Goal: Transaction & Acquisition: Purchase product/service

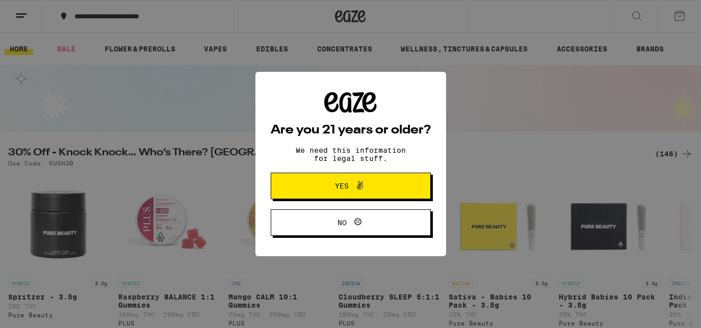
drag, startPoint x: 0, startPoint y: 0, endPoint x: 360, endPoint y: 192, distance: 408.5
click at [352, 192] on span at bounding box center [357, 185] width 17 height 13
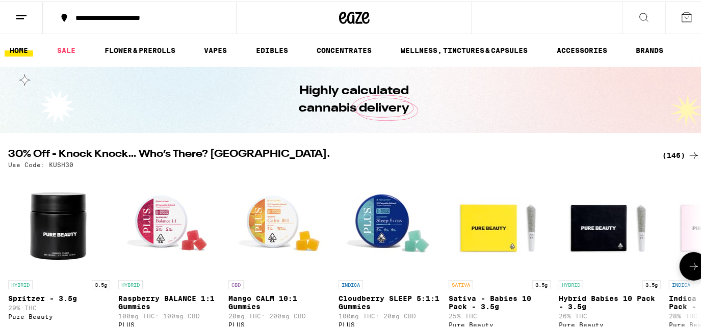
click at [680, 274] on button at bounding box center [694, 265] width 29 height 29
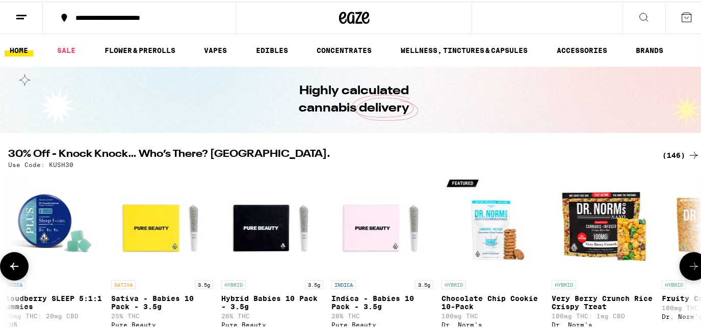
click at [680, 273] on button at bounding box center [694, 265] width 29 height 29
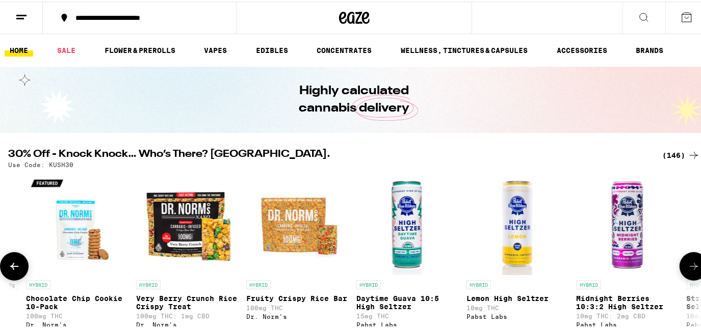
click at [680, 273] on button at bounding box center [694, 265] width 29 height 29
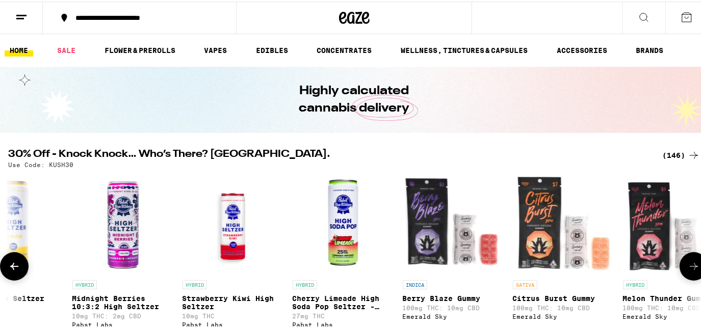
click at [680, 273] on button at bounding box center [694, 265] width 29 height 29
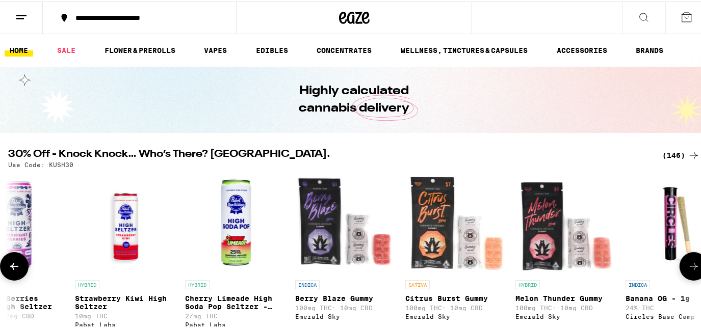
click at [680, 273] on button at bounding box center [694, 265] width 29 height 29
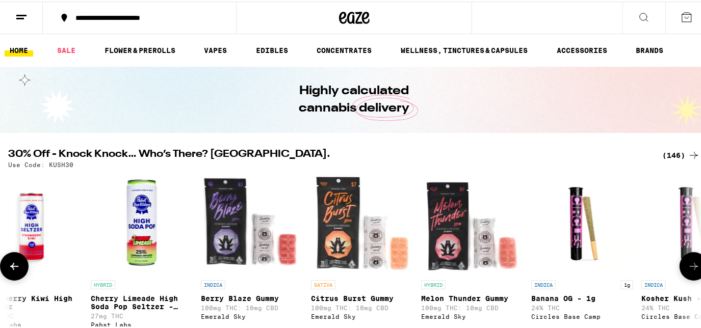
click at [680, 273] on button at bounding box center [694, 265] width 29 height 29
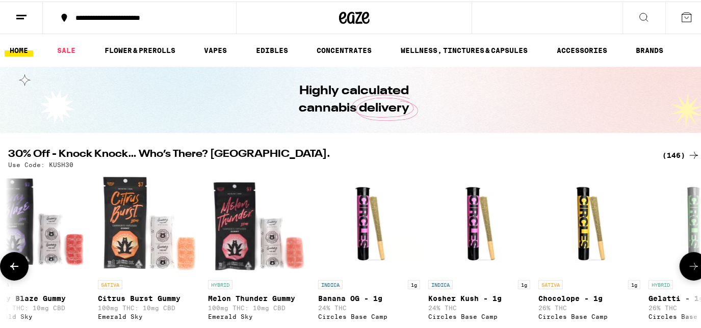
click at [680, 273] on button at bounding box center [694, 265] width 29 height 29
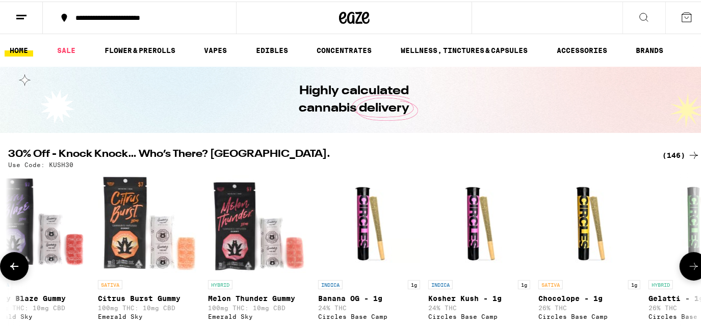
click at [680, 273] on button at bounding box center [694, 265] width 29 height 29
click at [680, 272] on button at bounding box center [694, 265] width 29 height 29
click at [680, 271] on button at bounding box center [694, 265] width 29 height 29
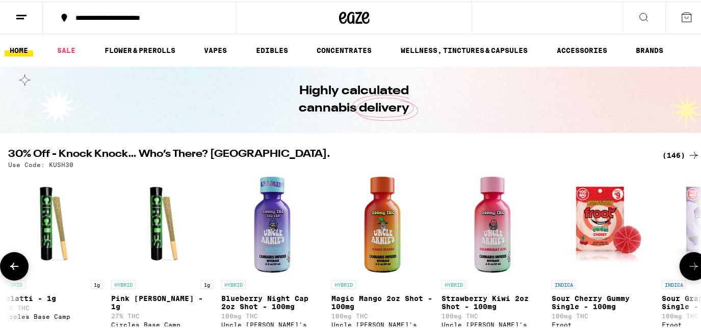
click at [680, 271] on button at bounding box center [694, 265] width 29 height 29
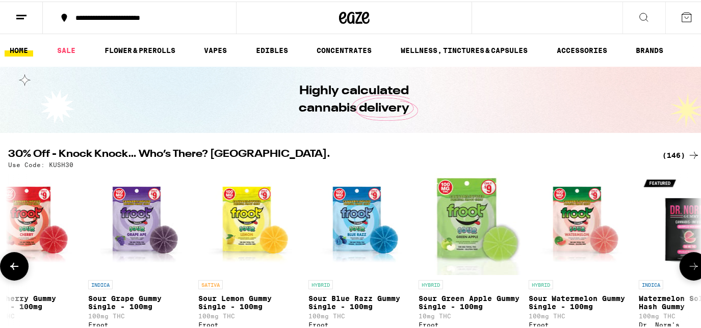
scroll to position [0, 0]
click at [680, 270] on button at bounding box center [694, 265] width 29 height 29
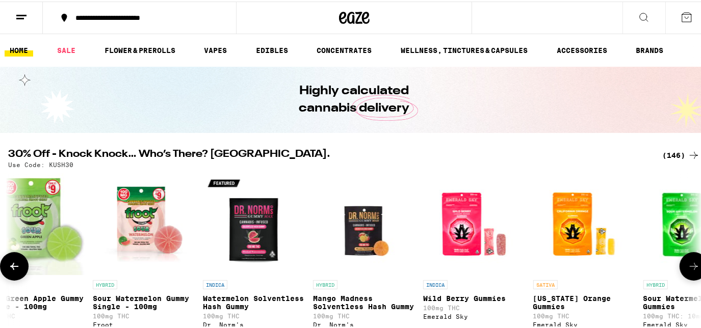
scroll to position [0, 3467]
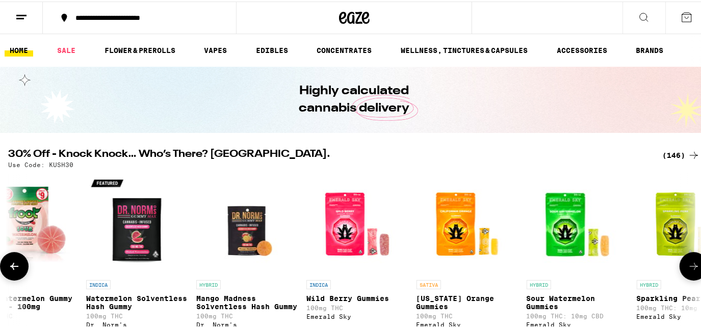
click at [680, 270] on button at bounding box center [694, 265] width 29 height 29
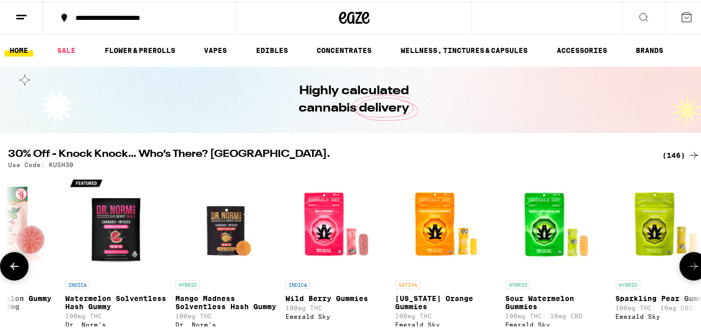
click at [680, 270] on button at bounding box center [694, 265] width 29 height 29
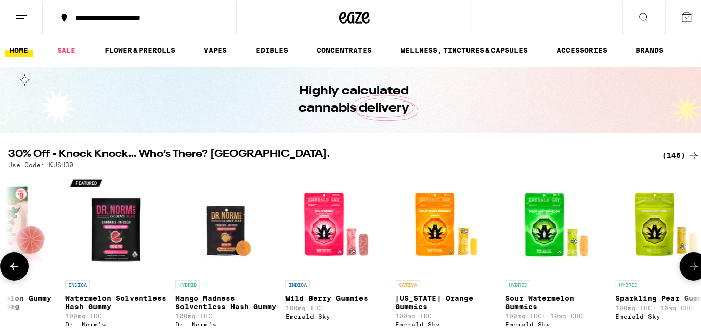
click at [680, 270] on button at bounding box center [694, 265] width 29 height 29
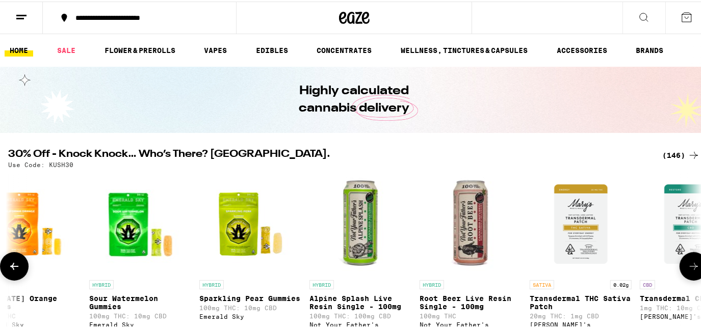
click at [680, 270] on button at bounding box center [694, 265] width 29 height 29
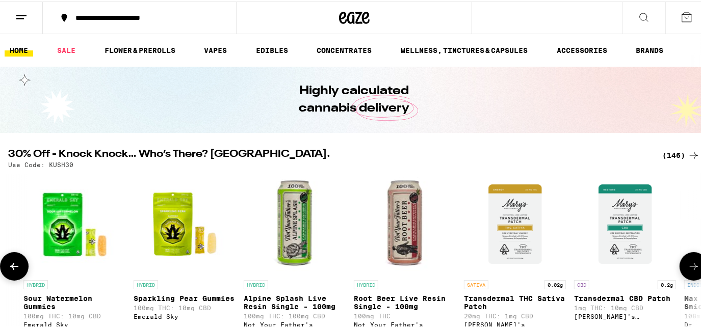
click at [680, 270] on button at bounding box center [694, 265] width 29 height 29
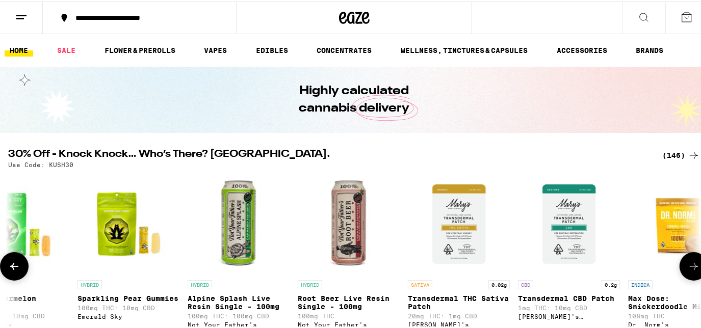
click at [680, 270] on button at bounding box center [694, 265] width 29 height 29
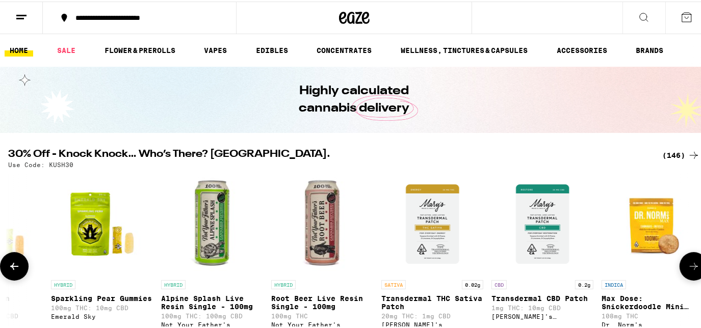
click at [680, 270] on button at bounding box center [694, 265] width 29 height 29
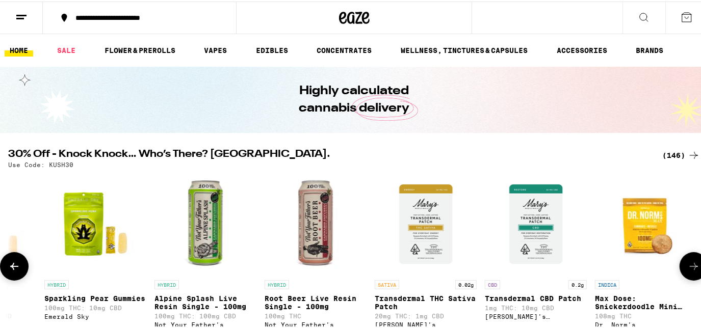
click at [680, 270] on button at bounding box center [694, 265] width 29 height 29
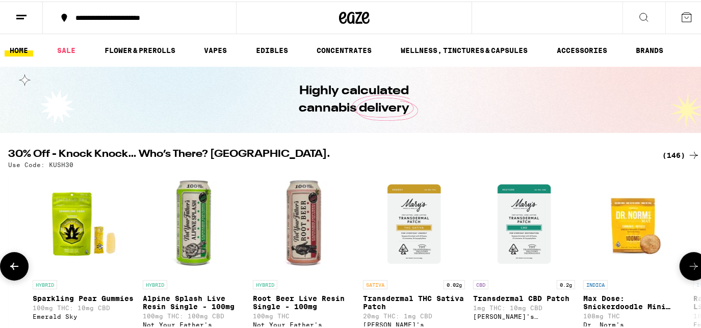
click at [680, 270] on button at bounding box center [694, 265] width 29 height 29
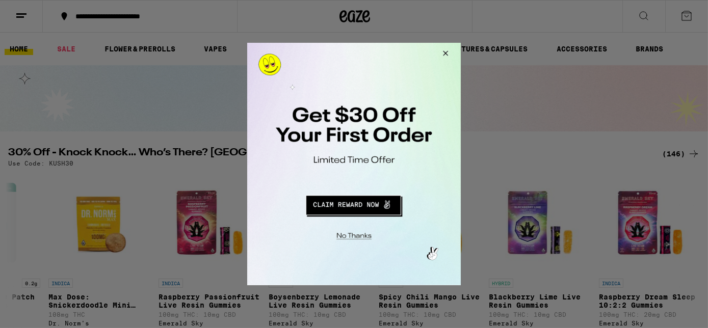
scroll to position [0, 4635]
